Goal: Task Accomplishment & Management: Use online tool/utility

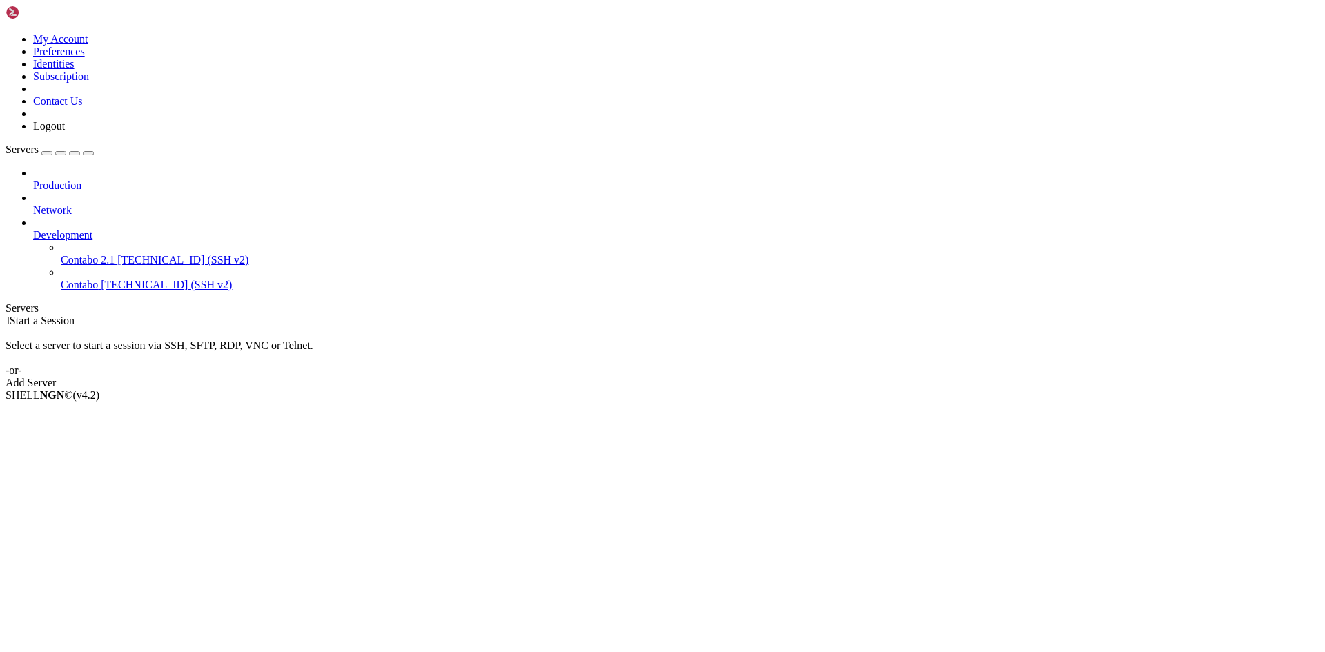
click at [98, 279] on span "Contabo" at bounding box center [79, 285] width 37 height 12
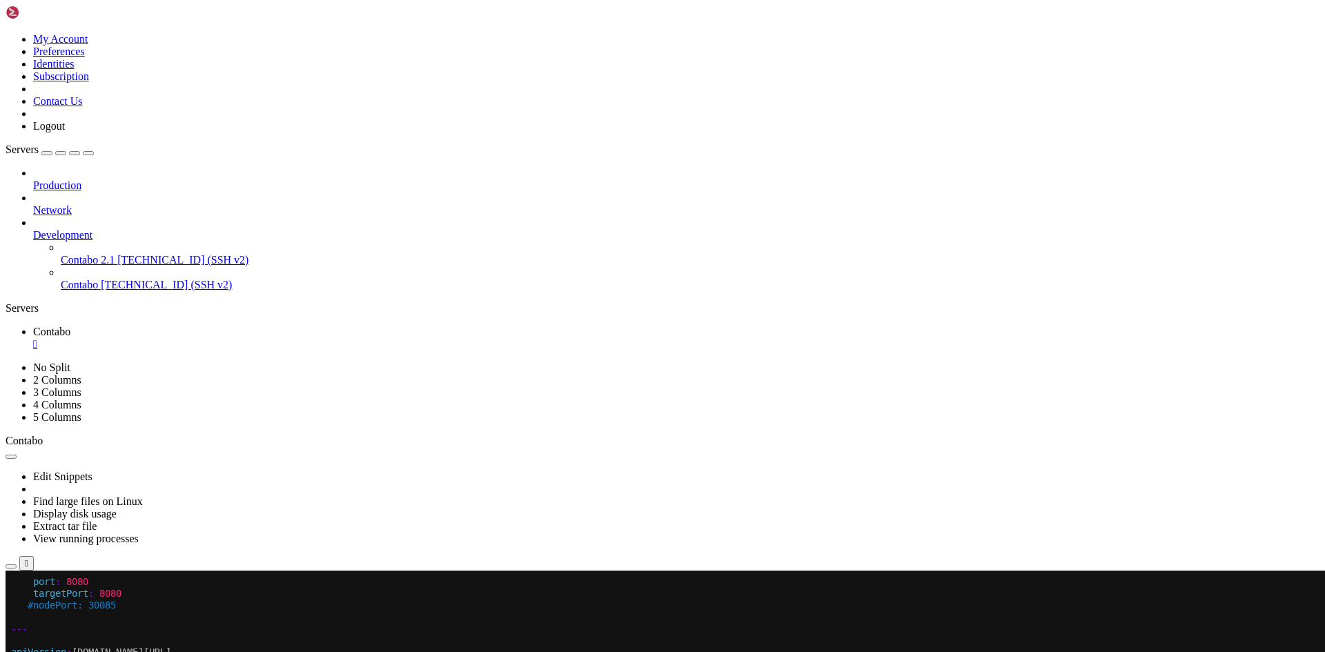
drag, startPoint x: 60, startPoint y: 912, endPoint x: 111, endPoint y: 911, distance: 51.1
drag, startPoint x: 58, startPoint y: 911, endPoint x: 144, endPoint y: 911, distance: 85.6
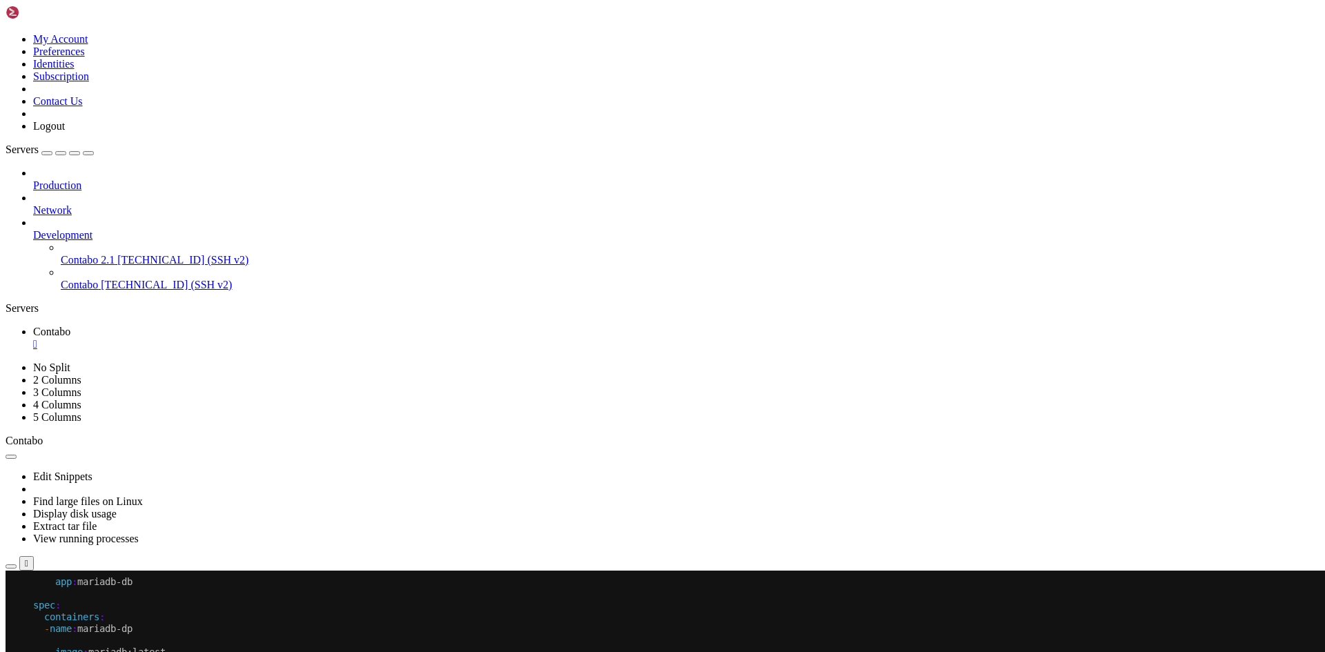
copy x-row "mariadb-service"
